Goal: Obtain resource: Obtain resource

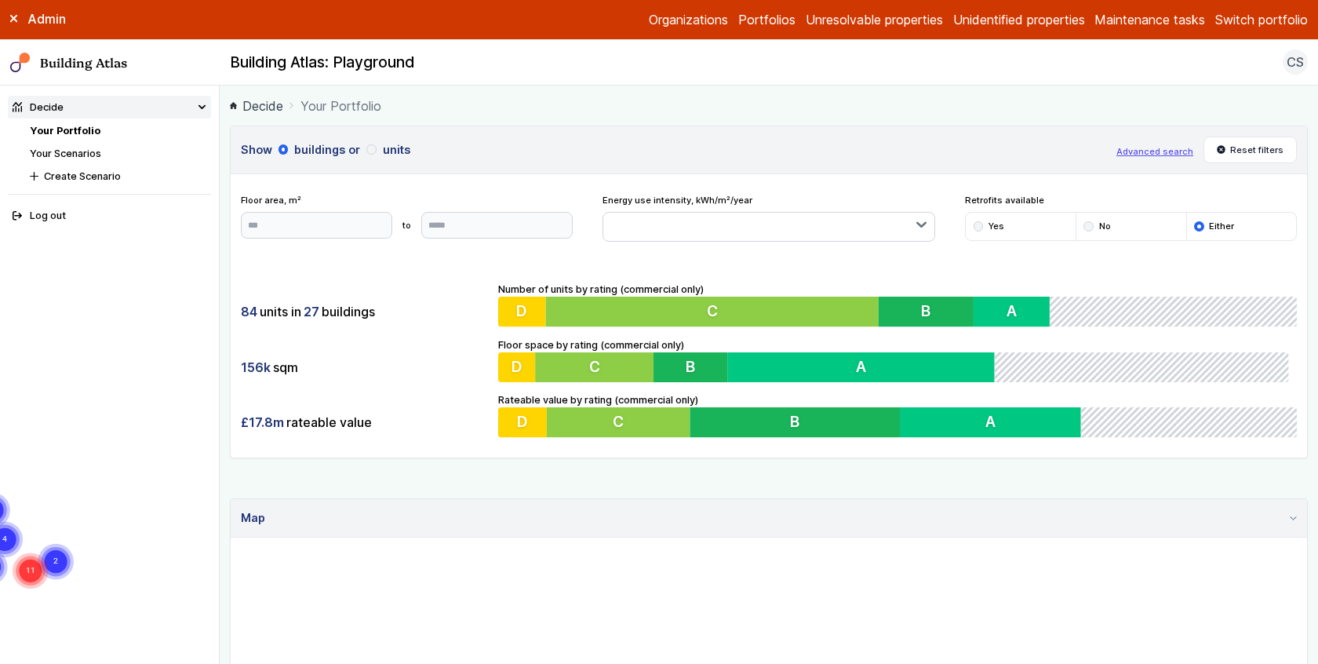
click at [78, 153] on link "Your Scenarios" at bounding box center [65, 153] width 71 height 12
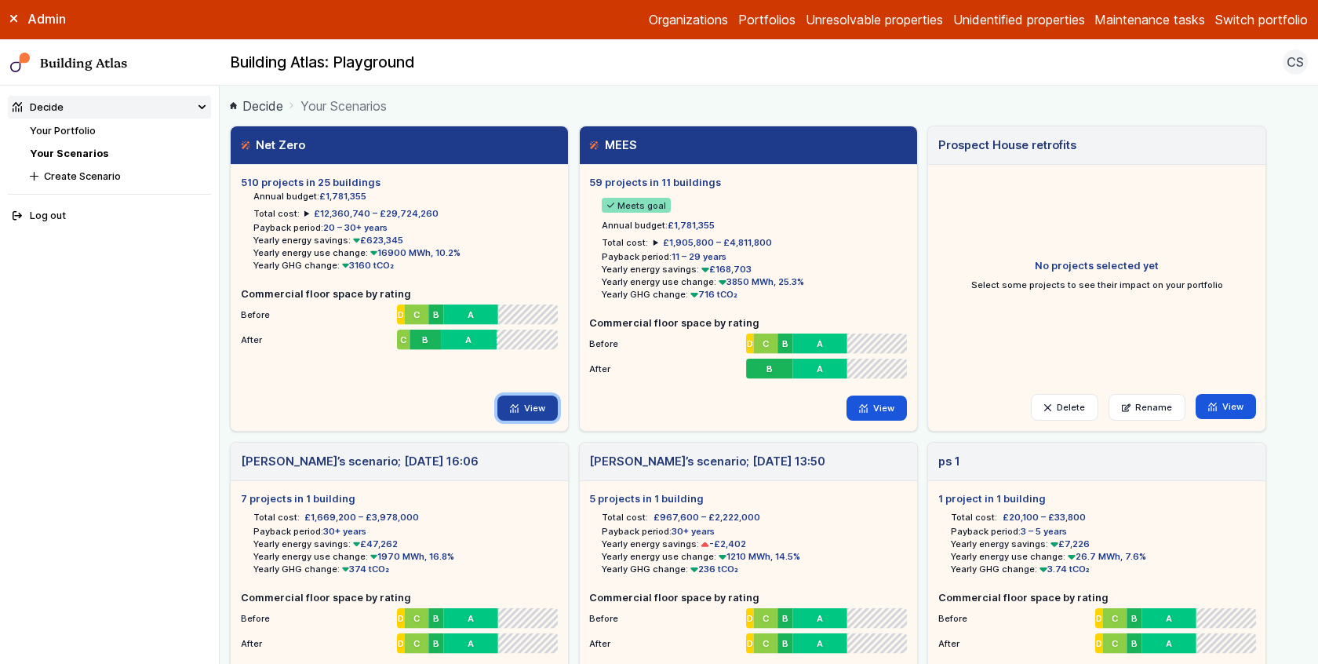
click at [522, 411] on link "View" at bounding box center [527, 407] width 60 height 25
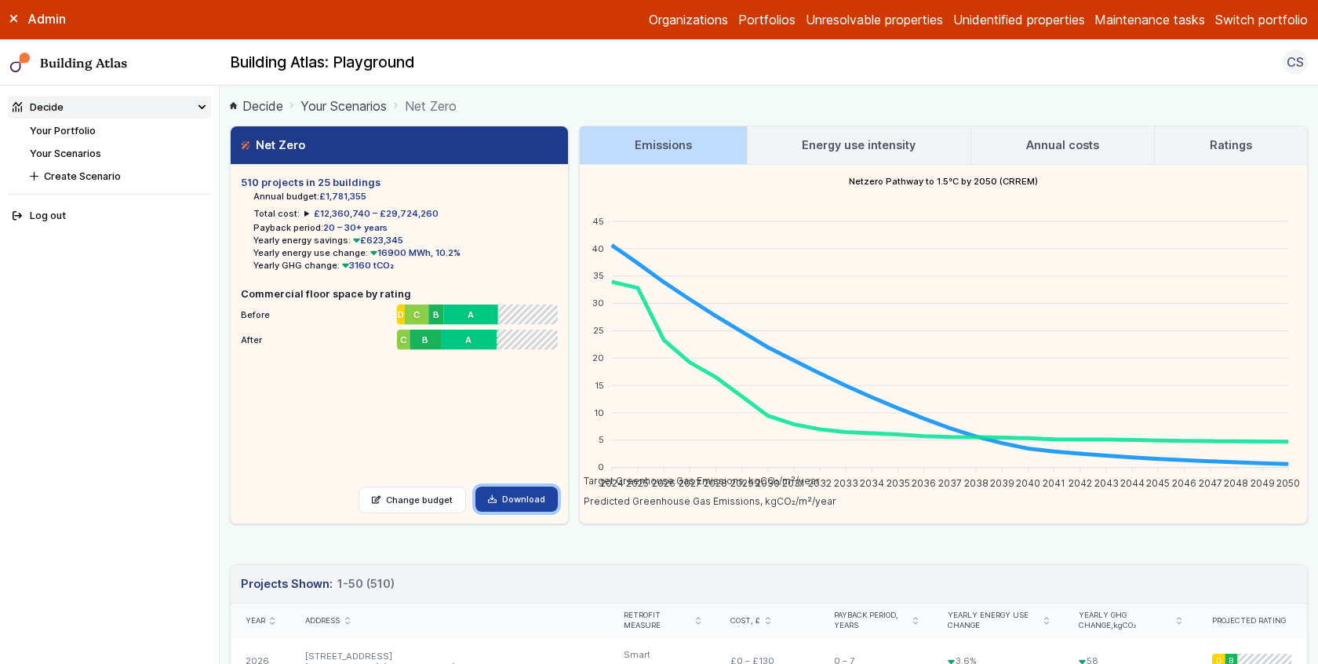
click at [522, 492] on link "Download" at bounding box center [516, 498] width 82 height 25
click at [1083, 138] on h3 "Annual costs" at bounding box center [1062, 145] width 73 height 17
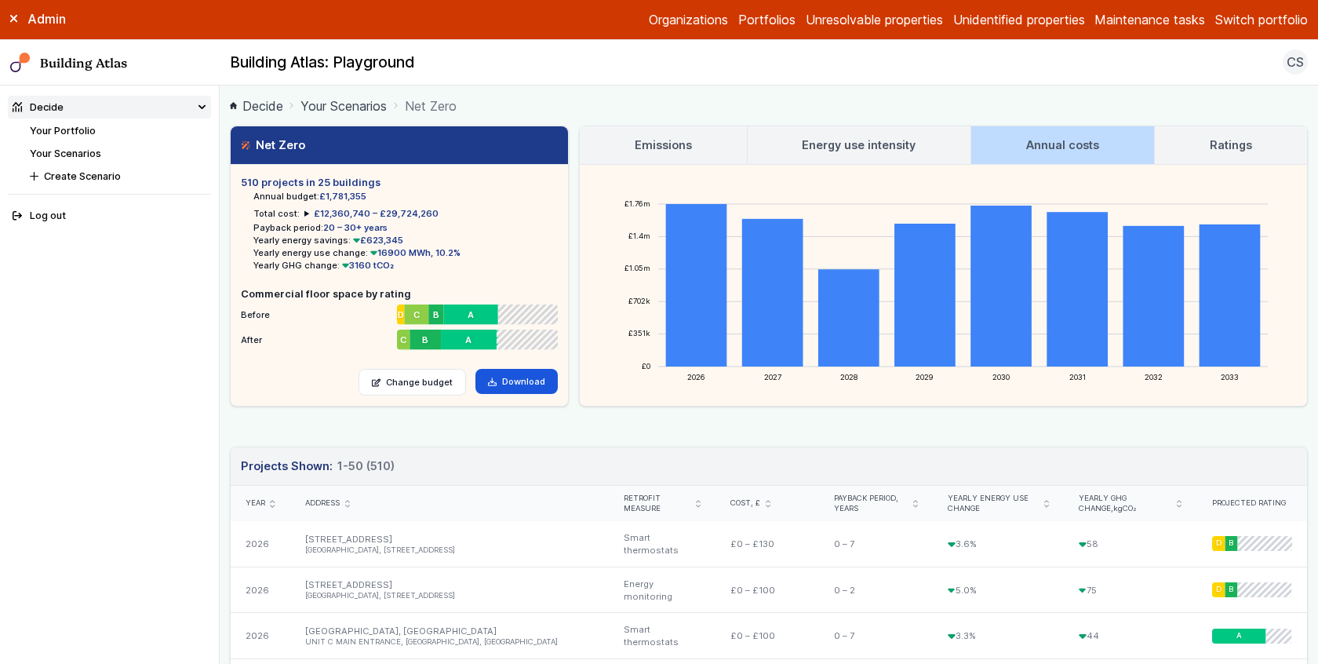
click at [1072, 141] on h3 "Annual costs" at bounding box center [1062, 145] width 73 height 17
click at [82, 132] on link "Your Portfolio" at bounding box center [63, 131] width 66 height 12
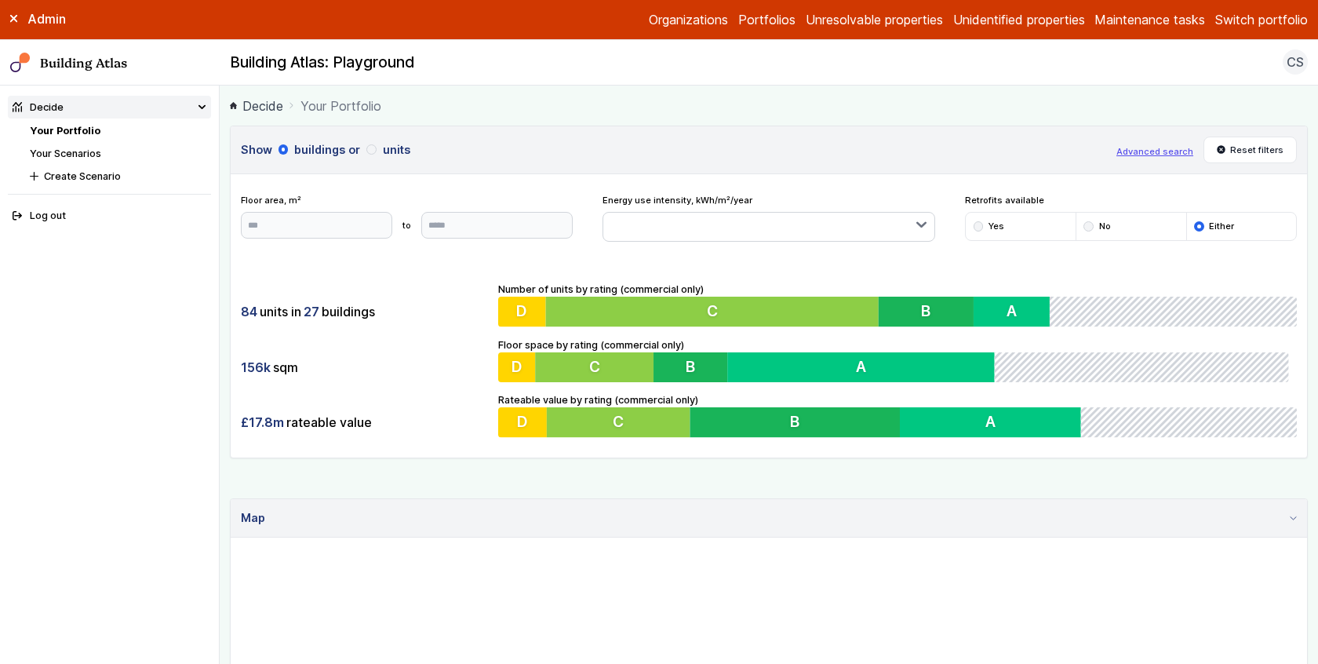
click at [90, 156] on link "Your Scenarios" at bounding box center [65, 153] width 71 height 12
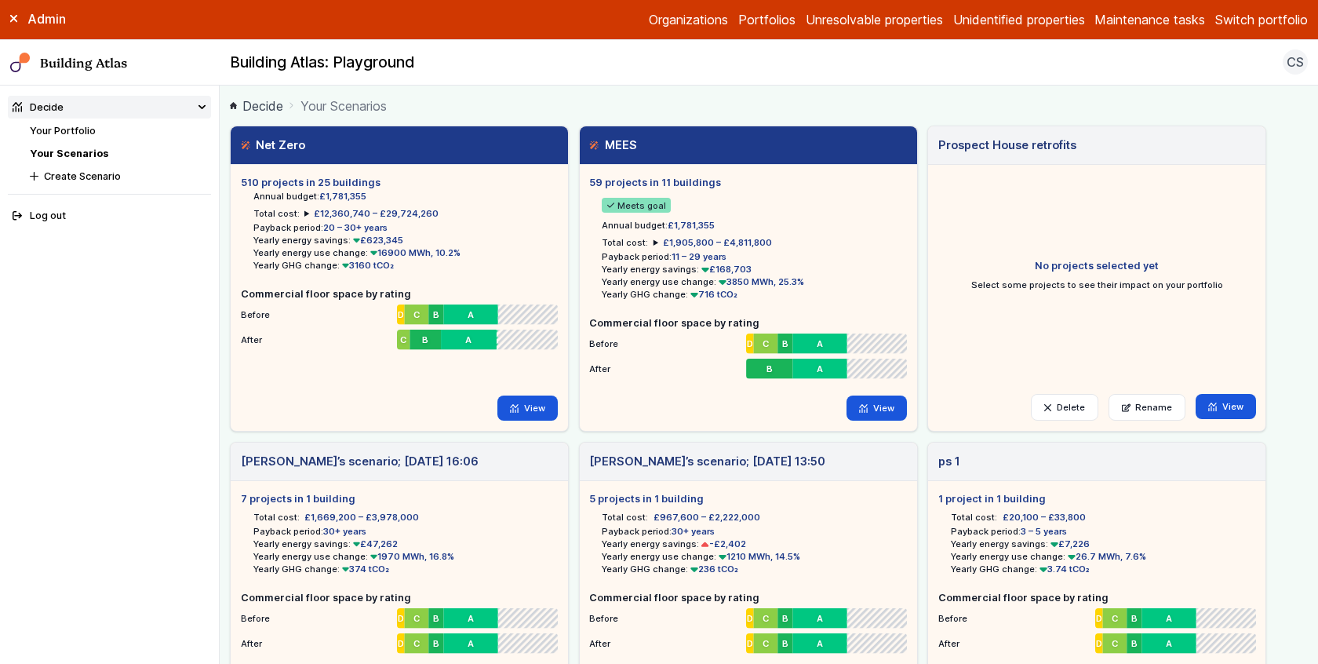
click at [1269, 20] on button "Switch portfolio" at bounding box center [1261, 19] width 93 height 19
click at [0, 0] on button "[PERSON_NAME]-Waypoint" at bounding box center [0, 0] width 0 height 0
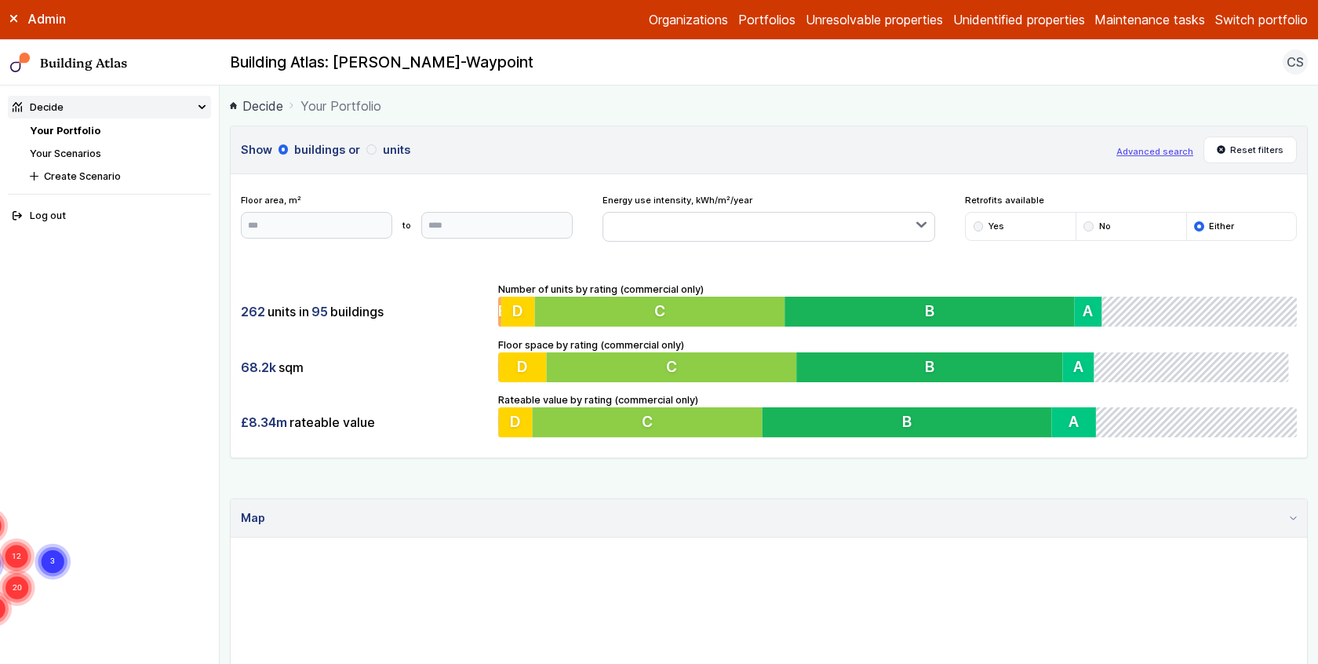
click at [72, 153] on link "Your Scenarios" at bounding box center [65, 153] width 71 height 12
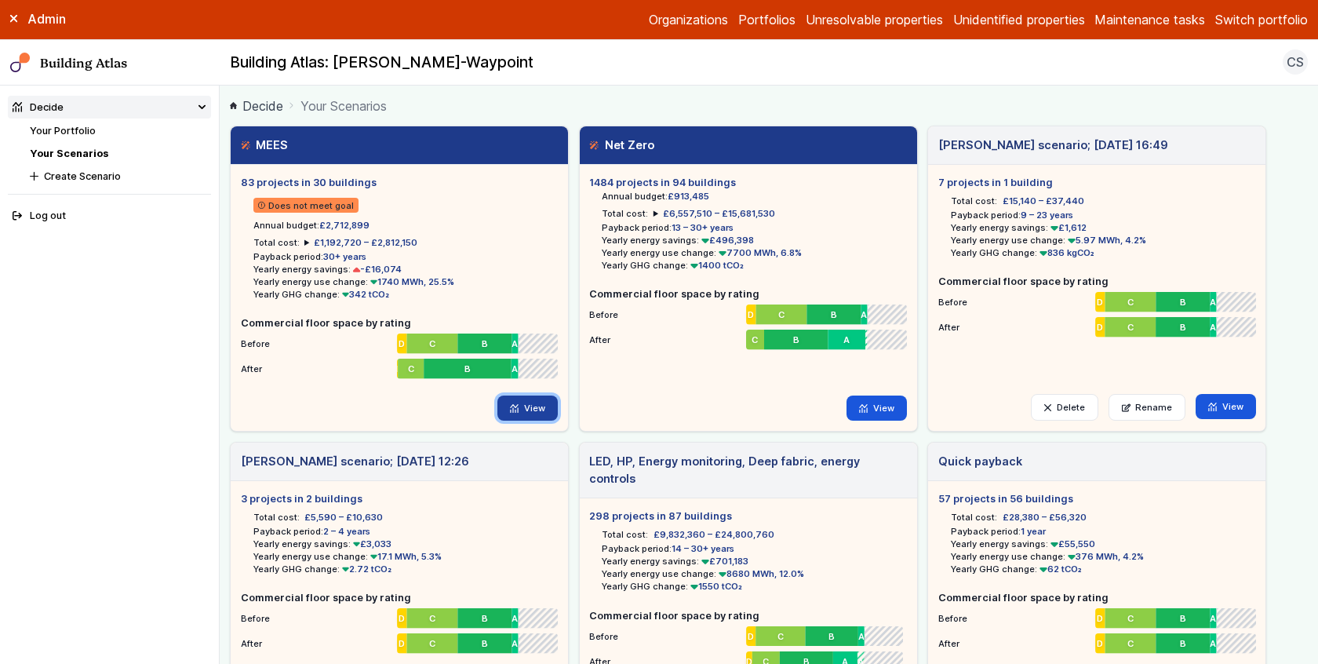
click at [533, 406] on link "View" at bounding box center [527, 407] width 60 height 25
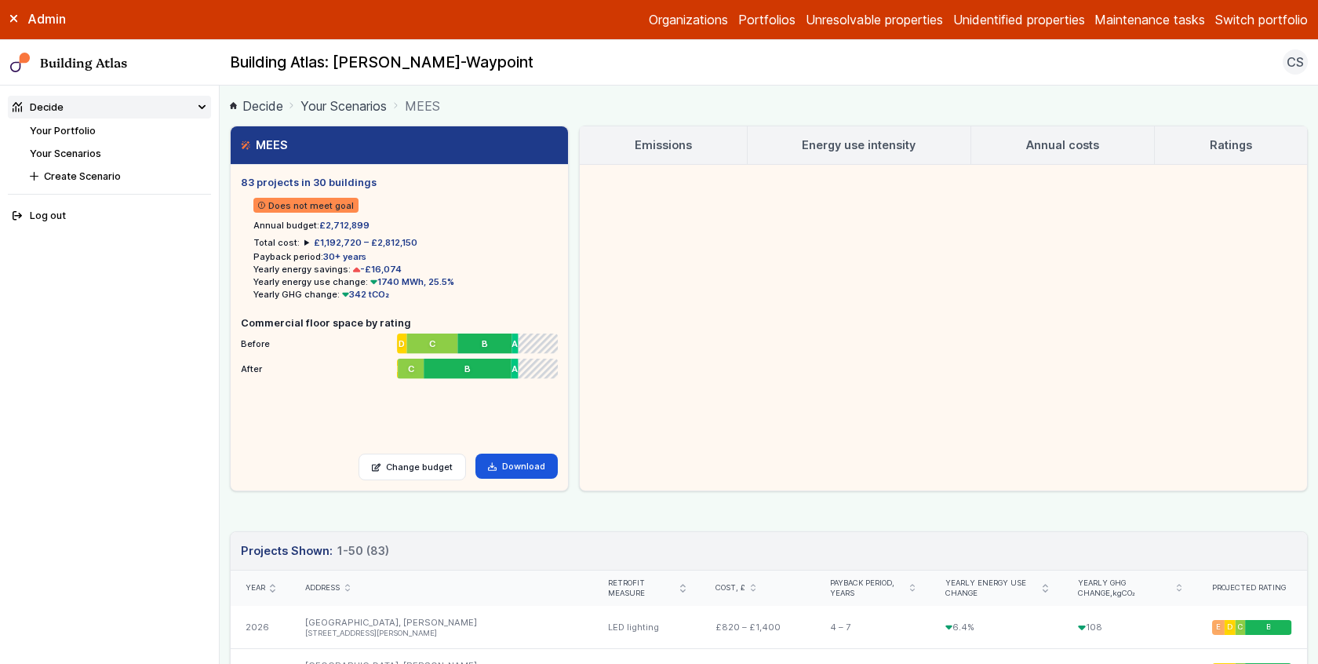
click at [1058, 137] on h3 "Annual costs" at bounding box center [1062, 145] width 73 height 17
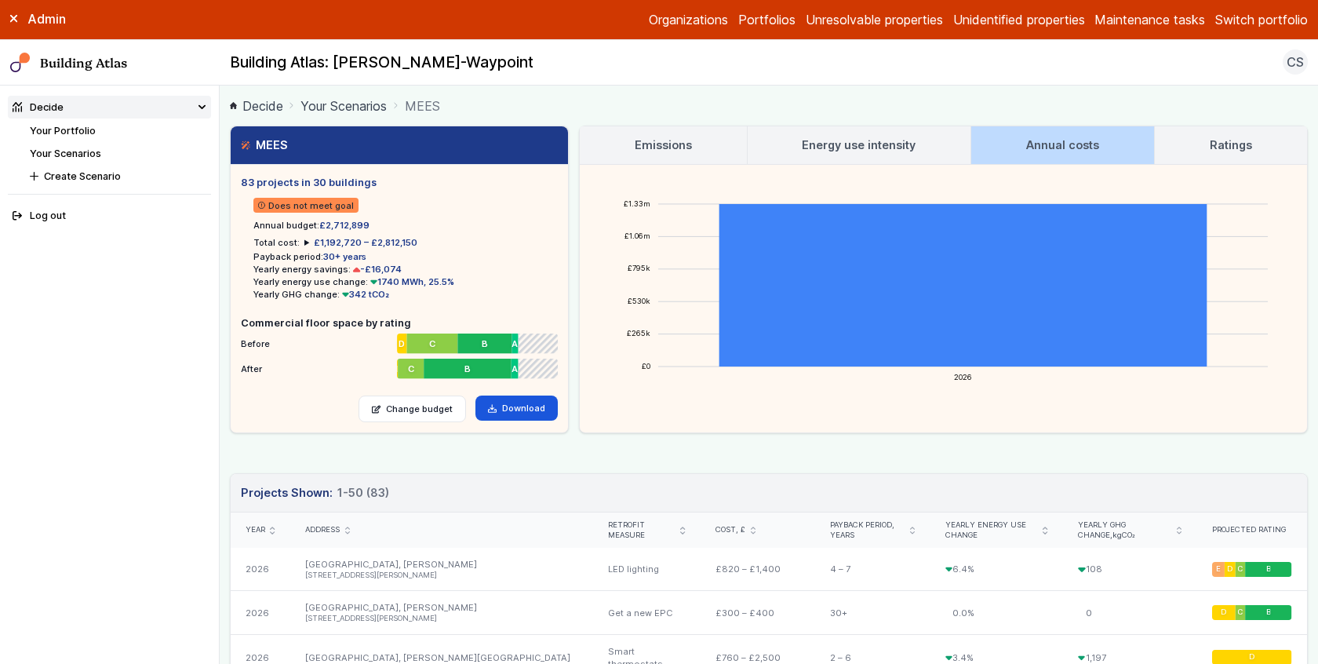
click at [340, 111] on link "Your Scenarios" at bounding box center [343, 105] width 86 height 19
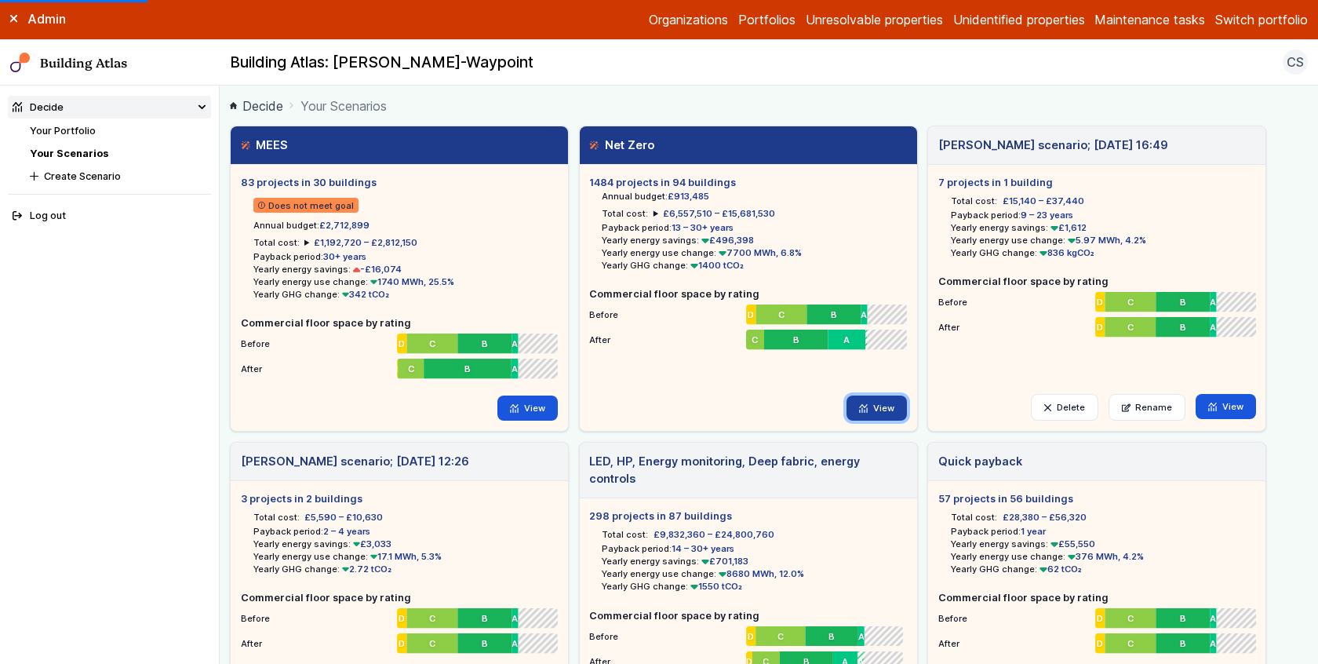
click at [879, 405] on link "View" at bounding box center [876, 407] width 60 height 25
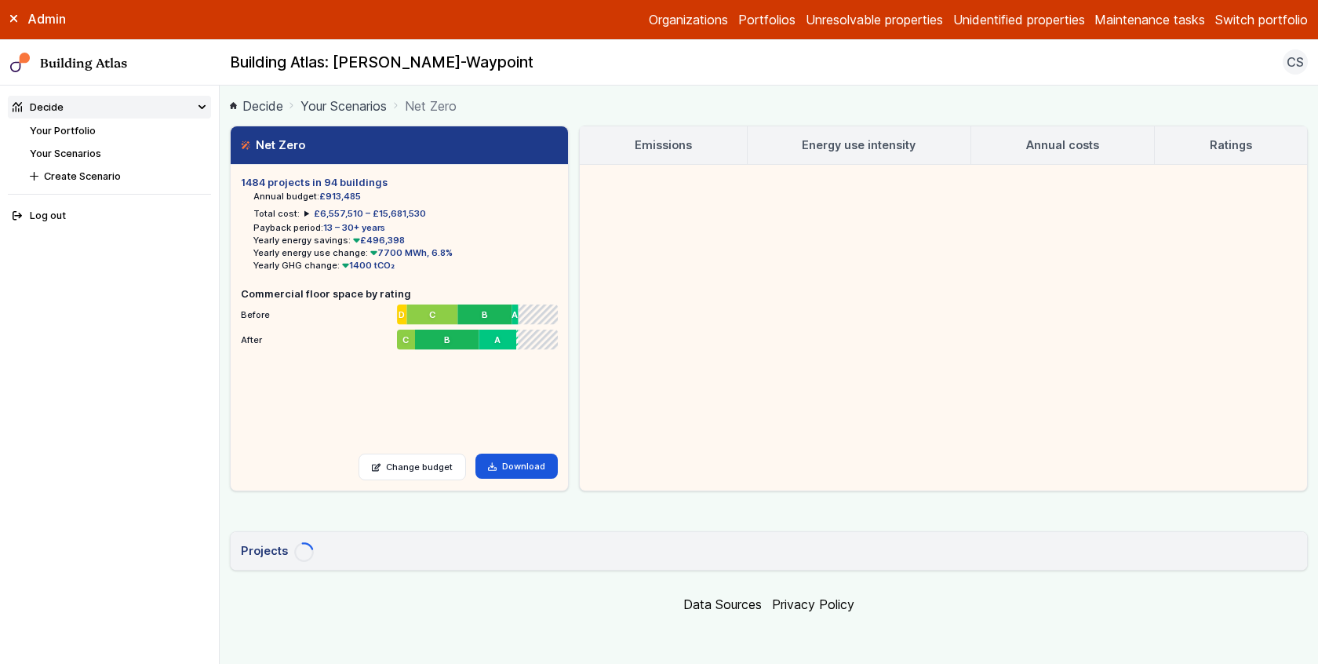
click at [1036, 140] on h3 "Annual costs" at bounding box center [1062, 145] width 73 height 17
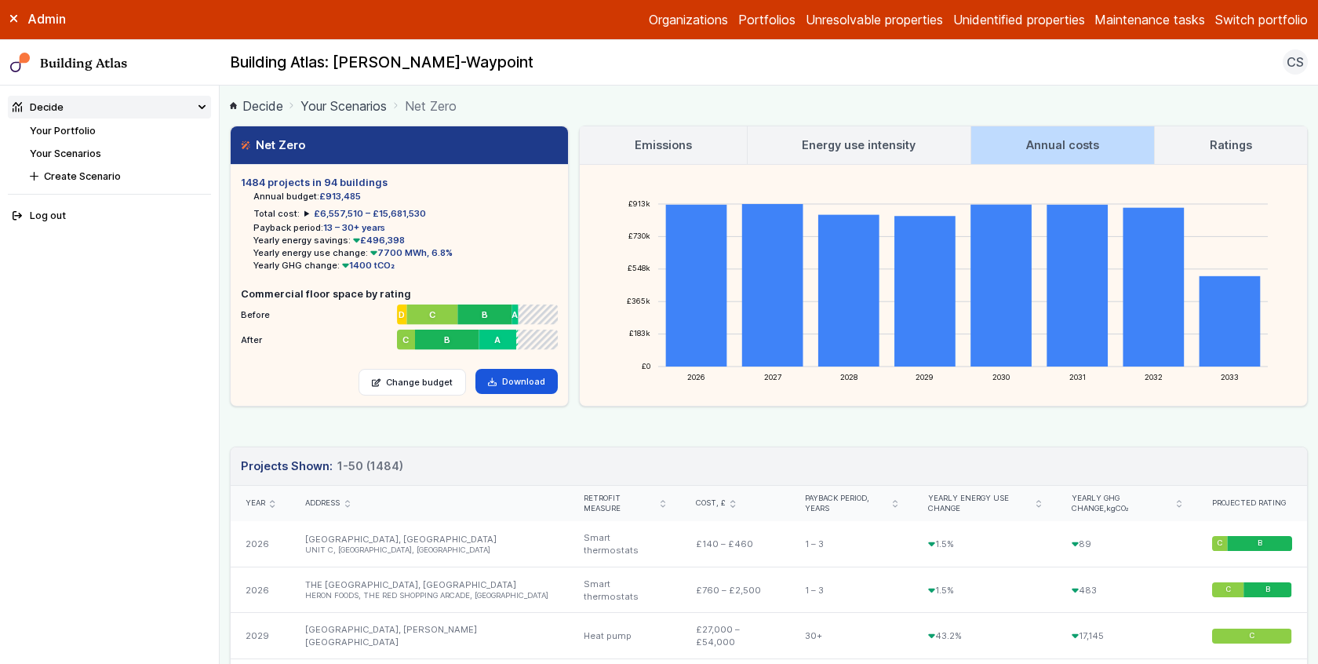
click at [936, 138] on link "Energy use intensity" at bounding box center [860, 145] width 224 height 38
click at [1044, 139] on h3 "Annual costs" at bounding box center [1062, 145] width 73 height 17
click at [864, 161] on link "Energy use intensity" at bounding box center [860, 145] width 224 height 38
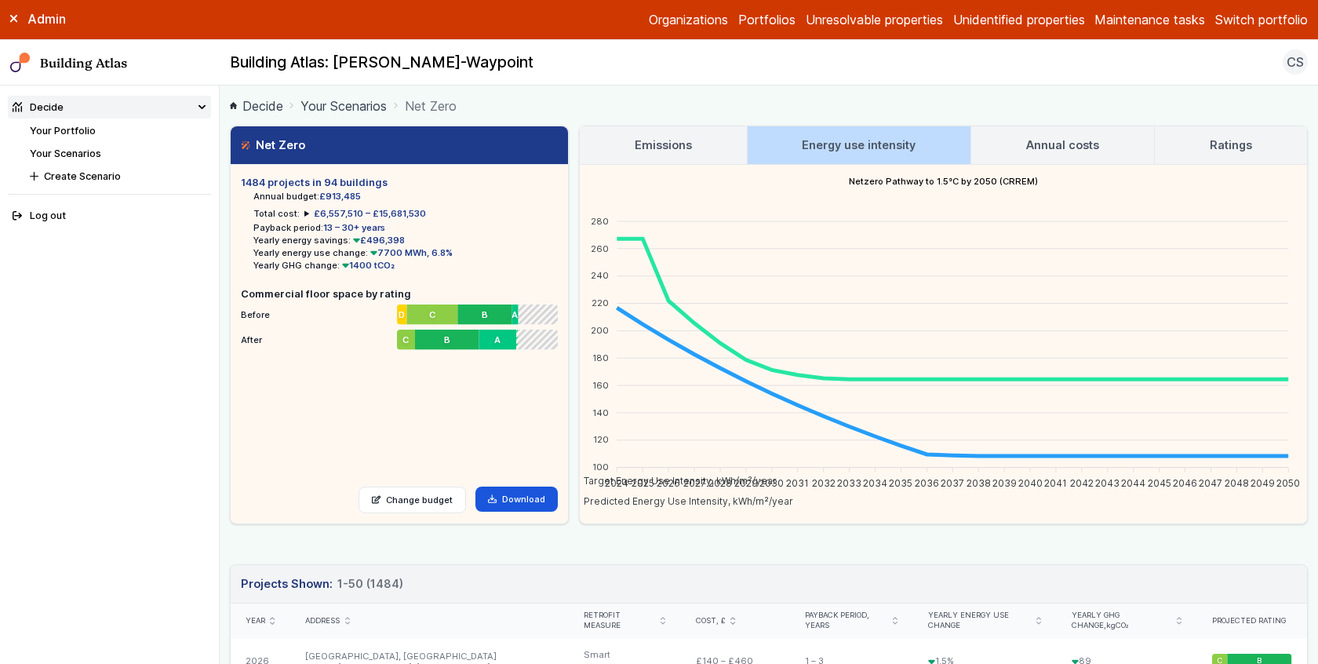
click at [1057, 139] on h3 "Annual costs" at bounding box center [1062, 145] width 73 height 17
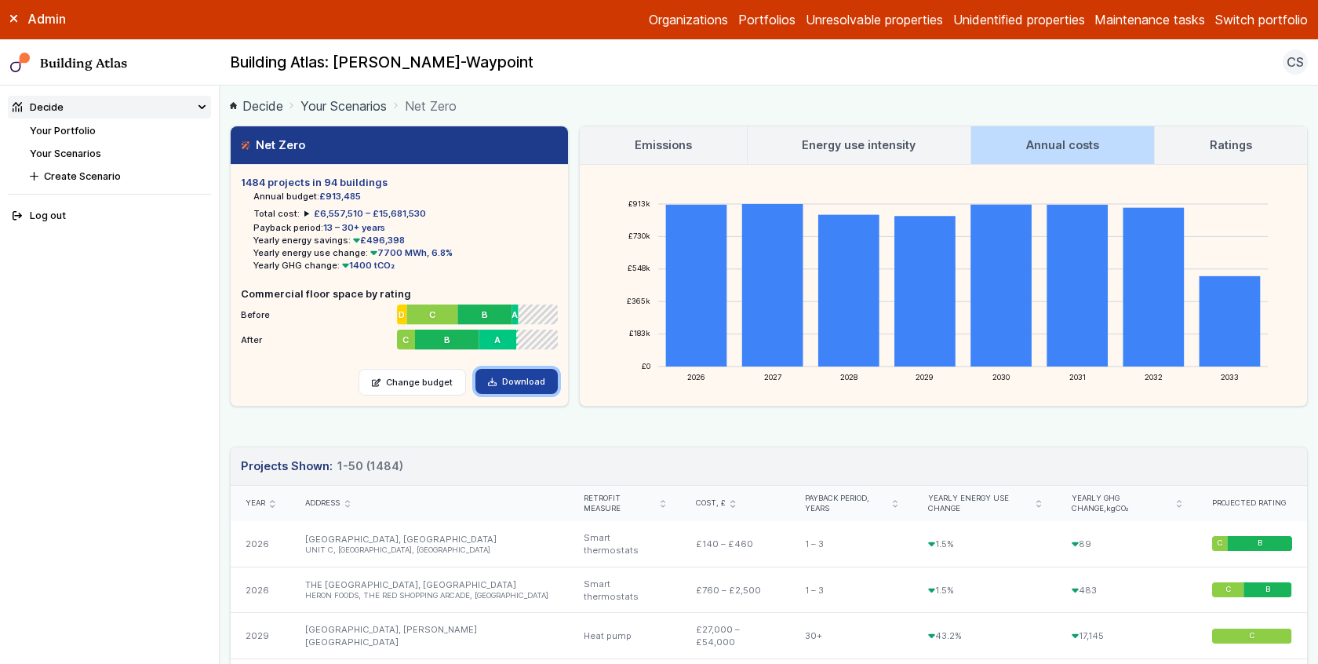
click at [514, 386] on link "Download" at bounding box center [516, 381] width 82 height 25
click at [74, 130] on link "Your Portfolio" at bounding box center [63, 131] width 66 height 12
